Goal: Task Accomplishment & Management: Manage account settings

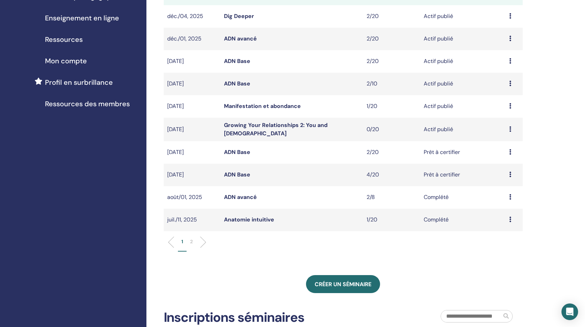
scroll to position [123, 0]
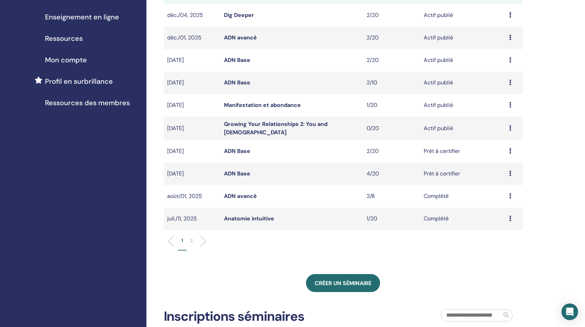
click at [239, 83] on link "ADN Base" at bounding box center [237, 82] width 26 height 7
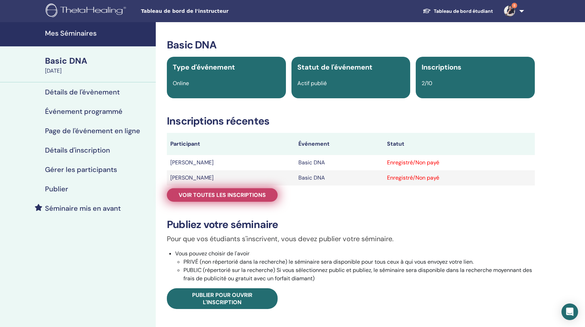
click at [239, 196] on span "Voir toutes les inscriptions" at bounding box center [222, 195] width 87 height 7
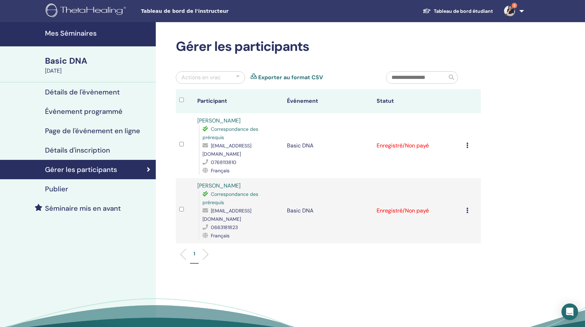
click at [465, 197] on td "Annuler l'inscription Ne pas certifier automatiquement Marquer comme payé Marqu…" at bounding box center [472, 210] width 18 height 65
click at [467, 208] on icon at bounding box center [468, 211] width 2 height 6
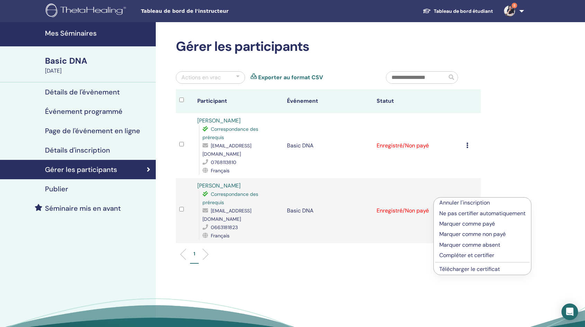
click at [464, 255] on p "Compléter et certifier" at bounding box center [483, 255] width 86 height 8
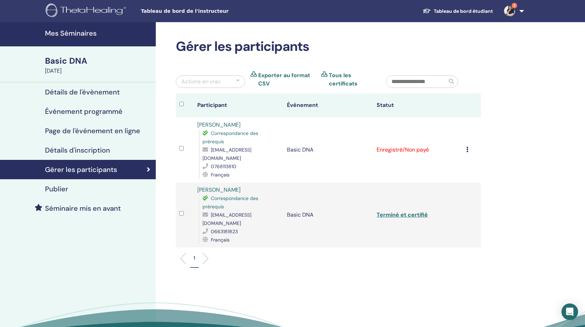
click at [467, 147] on icon at bounding box center [468, 150] width 2 height 6
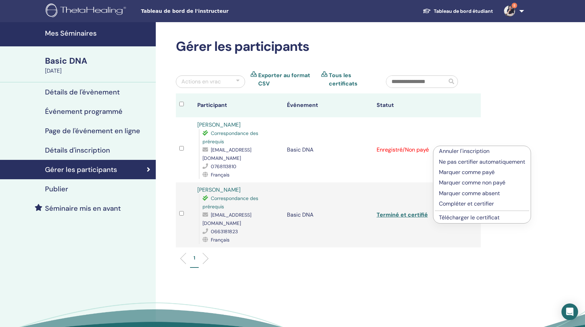
click at [459, 203] on p "Compléter et certifier" at bounding box center [482, 204] width 86 height 8
